Goal: Transaction & Acquisition: Obtain resource

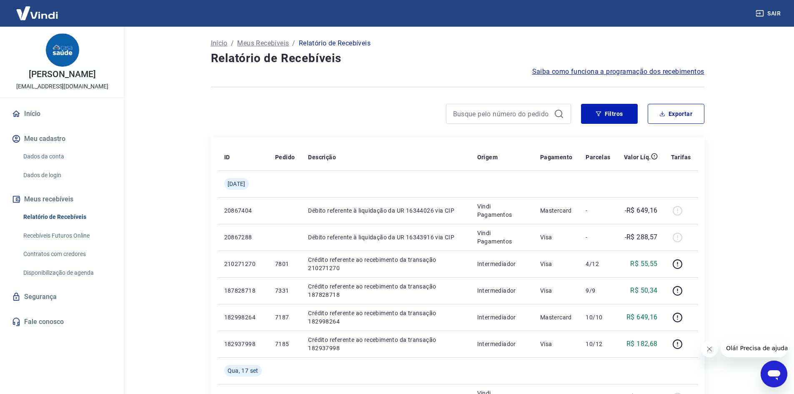
click at [617, 108] on button "Filtros" at bounding box center [609, 114] width 57 height 20
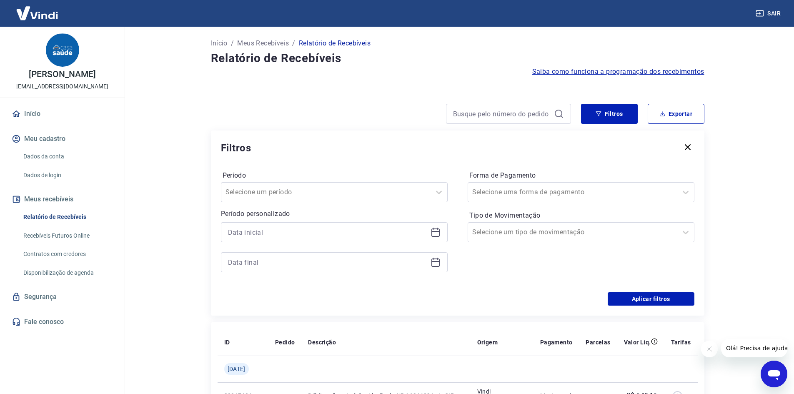
click at [430, 231] on div at bounding box center [334, 232] width 227 height 20
click at [434, 237] on icon at bounding box center [436, 233] width 8 height 8
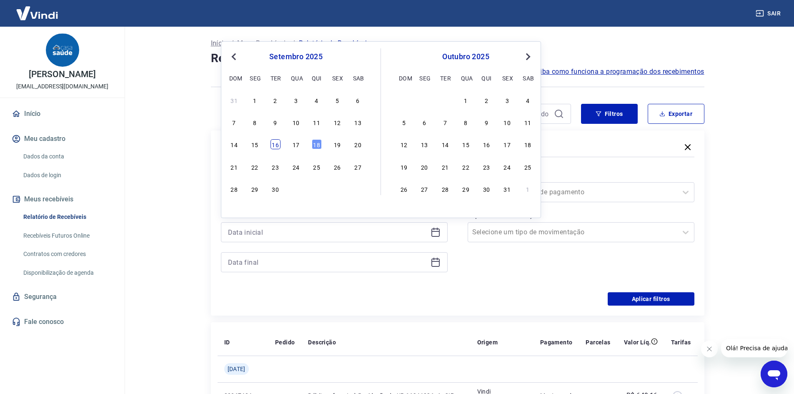
click at [271, 148] on div "16" at bounding box center [276, 144] width 10 height 10
type input "[DATE]"
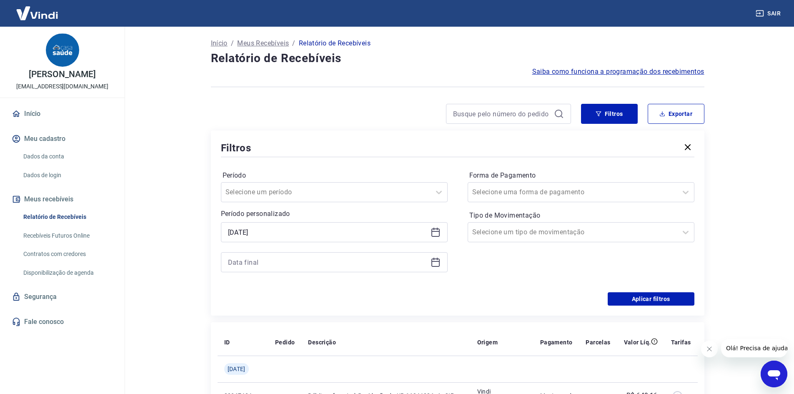
click at [438, 264] on icon at bounding box center [436, 262] width 10 height 10
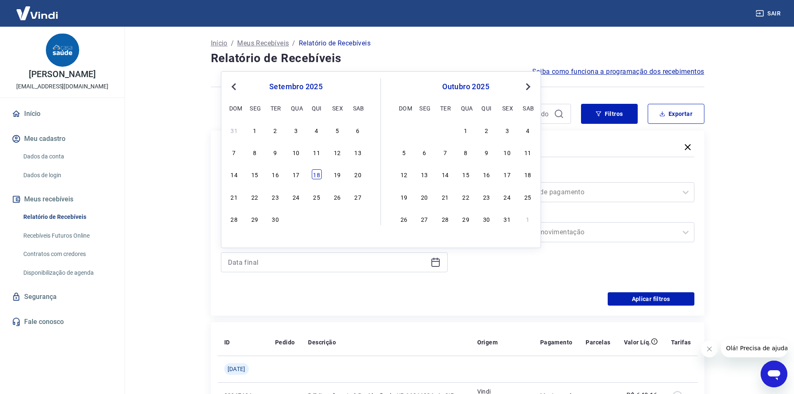
click at [317, 176] on div "18" at bounding box center [317, 174] width 10 height 10
type input "[DATE]"
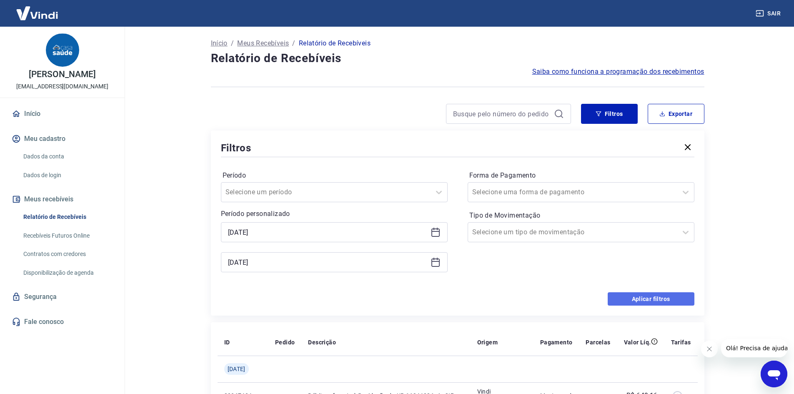
click at [664, 299] on button "Aplicar filtros" at bounding box center [651, 298] width 87 height 13
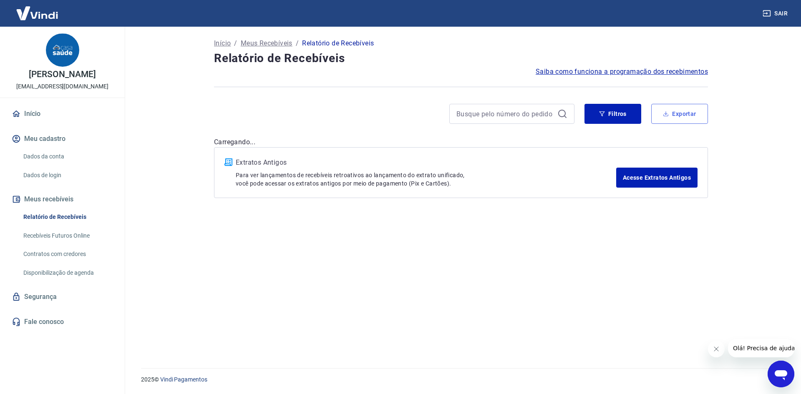
click at [684, 116] on button "Exportar" at bounding box center [679, 114] width 57 height 20
type input "[DATE]"
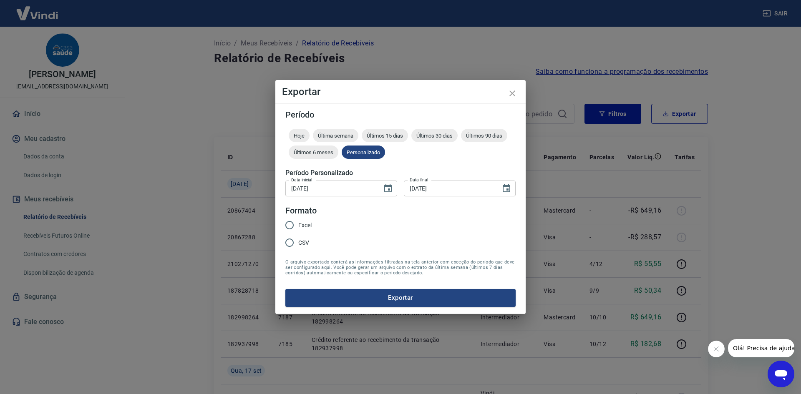
click at [294, 242] on input "CSV" at bounding box center [290, 243] width 18 height 18
radio input "true"
click at [332, 299] on button "Exportar" at bounding box center [400, 298] width 230 height 18
